Goal: Check status: Check status

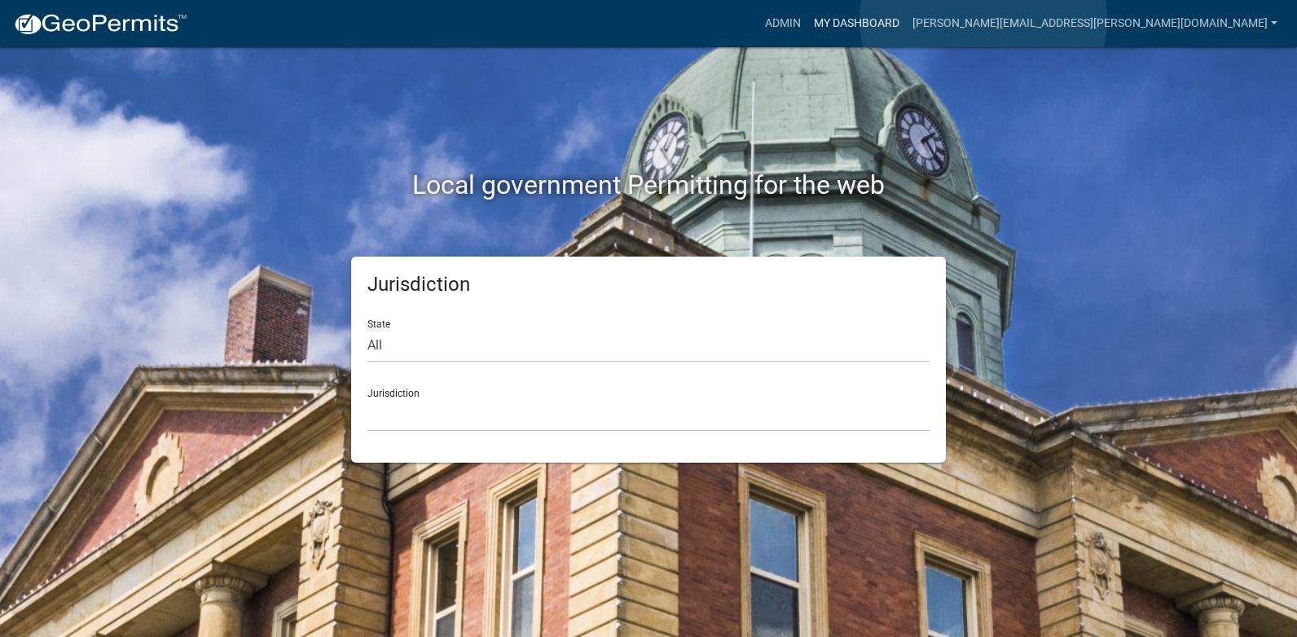
click at [906, 20] on link "My Dashboard" at bounding box center [857, 23] width 99 height 31
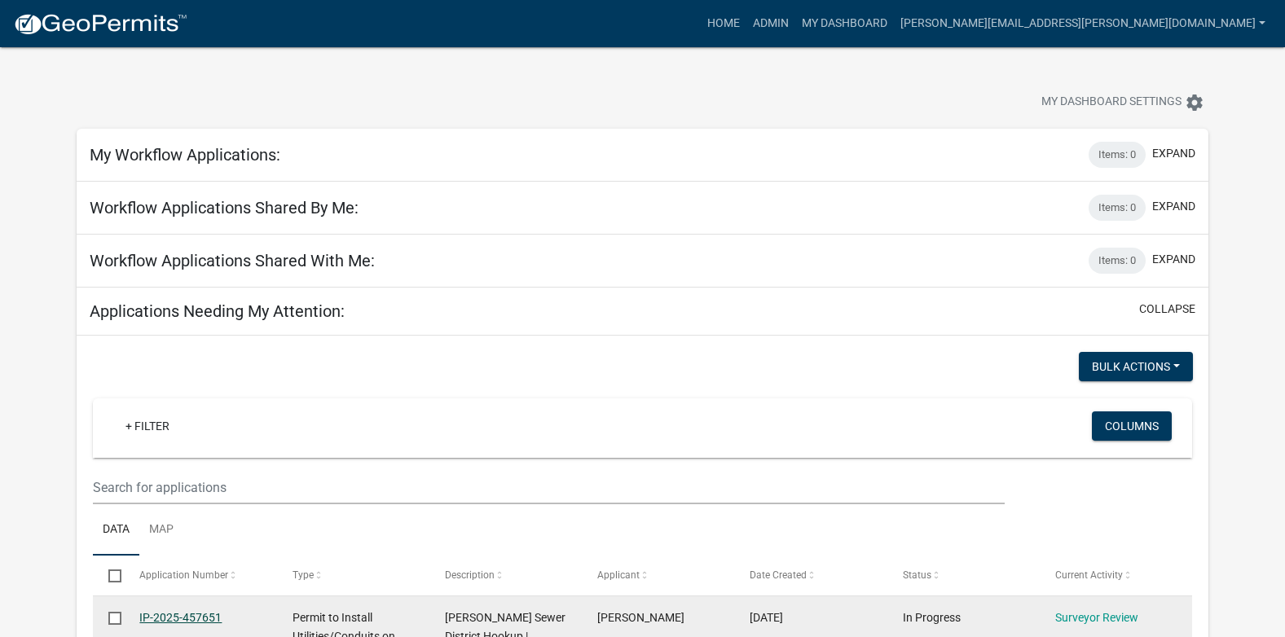
click at [192, 618] on link "IP-2025-457651" at bounding box center [180, 617] width 82 height 13
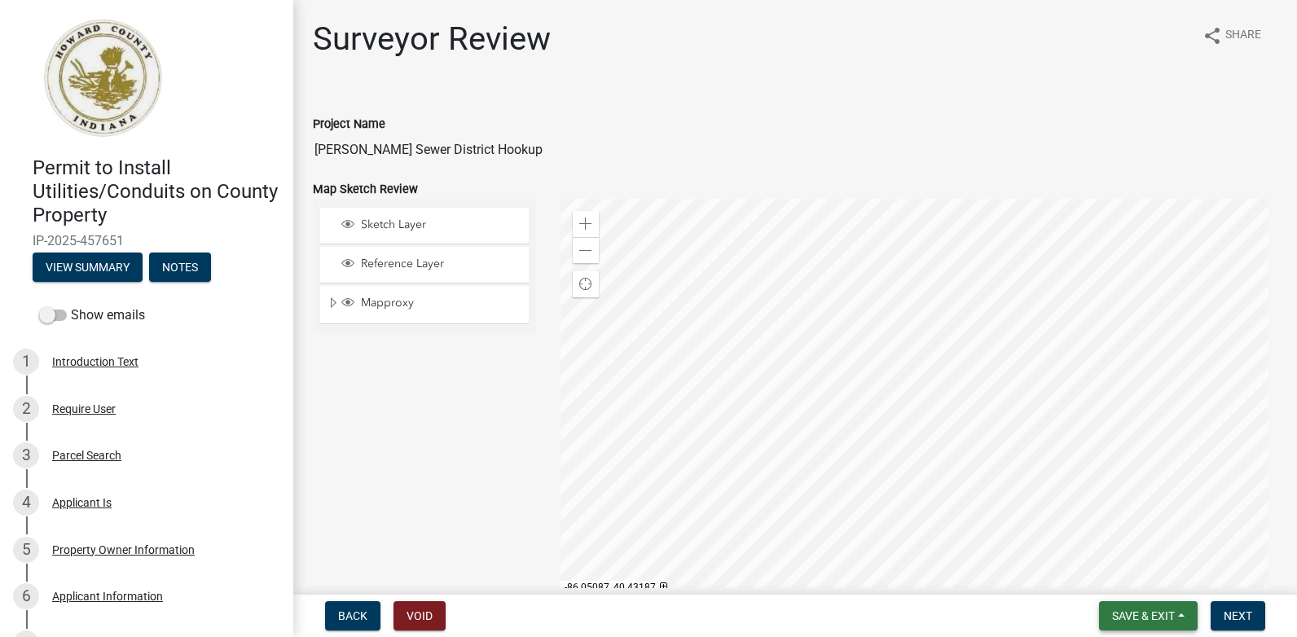
click at [1130, 621] on span "Save & Exit" at bounding box center [1143, 616] width 63 height 13
click at [1099, 575] on button "Save & Exit" at bounding box center [1133, 573] width 130 height 39
